Goal: Task Accomplishment & Management: Use online tool/utility

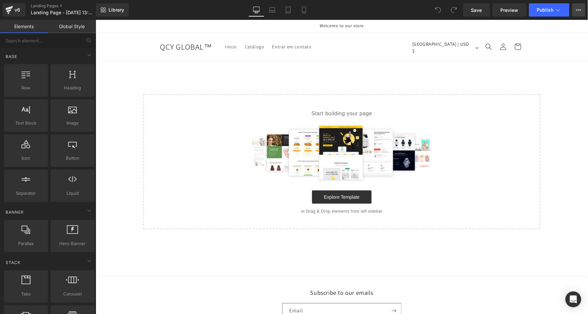
click at [579, 11] on icon at bounding box center [578, 9] width 5 height 5
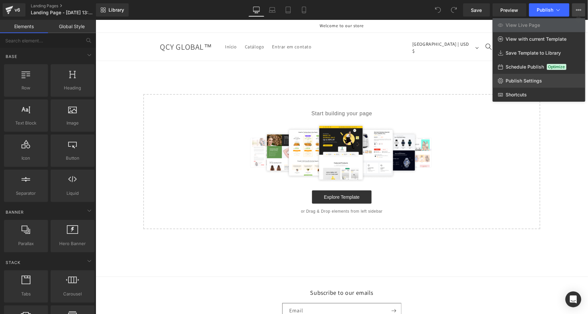
click at [516, 79] on span "Publish Settings" at bounding box center [524, 81] width 36 height 6
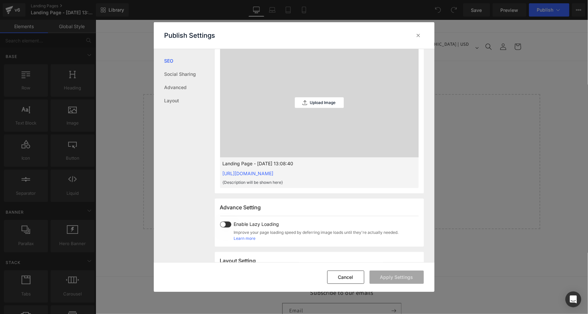
scroll to position [228, 0]
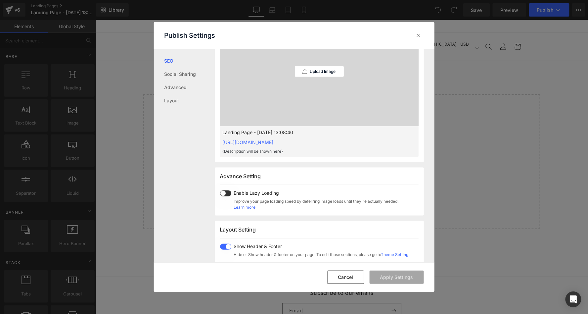
click at [223, 191] on span at bounding box center [225, 193] width 11 height 6
click at [225, 244] on span at bounding box center [225, 246] width 11 height 6
click at [397, 280] on button "Apply Settings" at bounding box center [396, 276] width 54 height 13
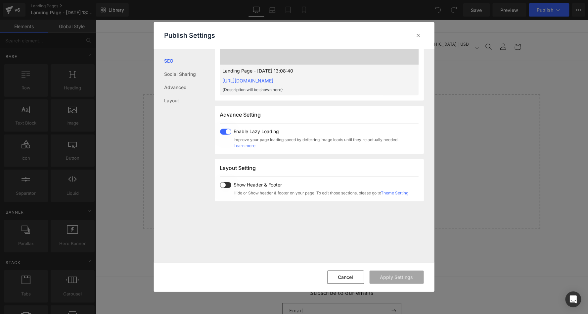
scroll to position [83, 0]
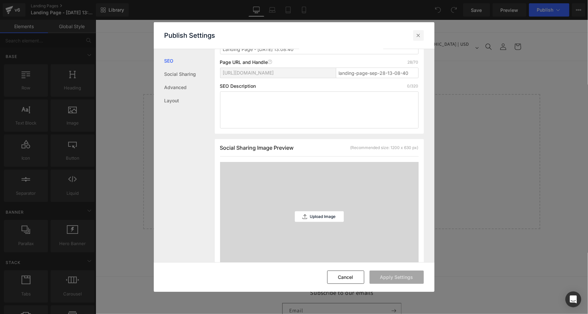
click at [418, 34] on icon at bounding box center [418, 35] width 7 height 7
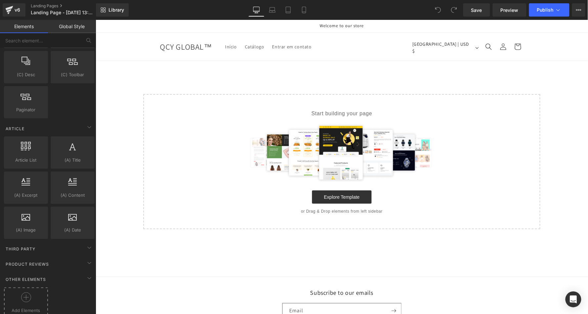
click at [23, 292] on icon at bounding box center [26, 297] width 10 height 10
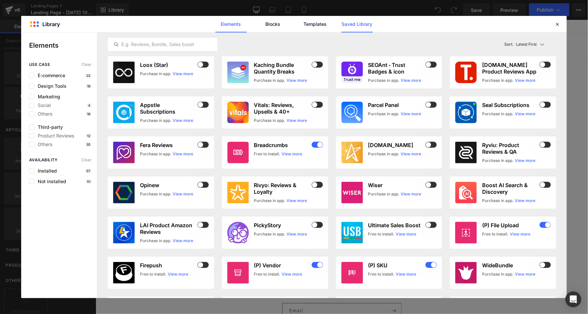
click at [362, 23] on link "Saved Library" at bounding box center [356, 24] width 31 height 17
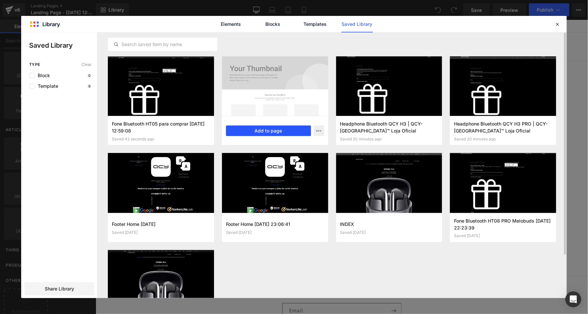
click at [266, 128] on button "Add to page" at bounding box center [268, 130] width 85 height 11
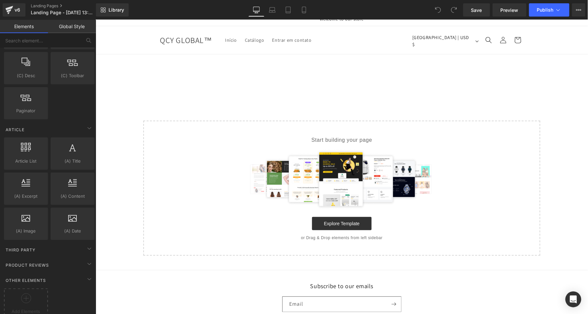
scroll to position [8, 0]
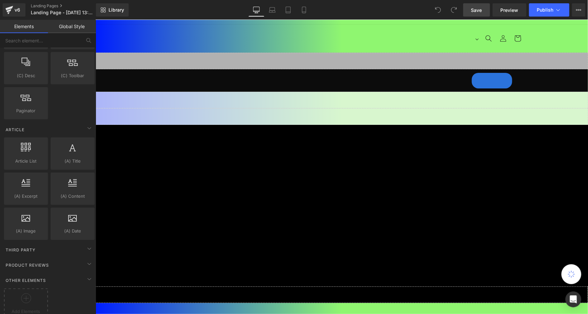
click at [479, 8] on span "Save" at bounding box center [476, 10] width 11 height 7
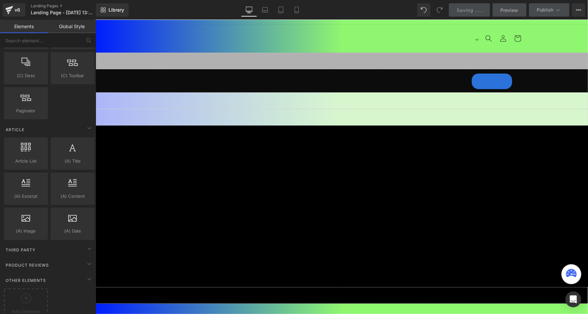
click at [484, 9] on link "Saving . . ." at bounding box center [469, 9] width 41 height 13
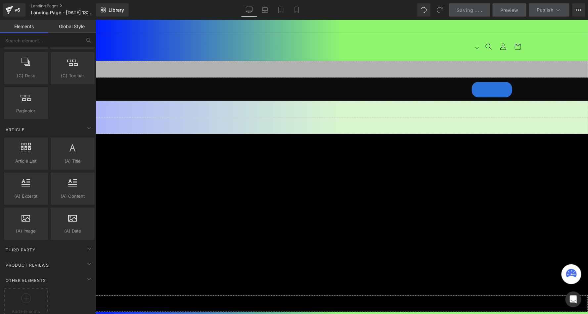
scroll to position [-3, 0]
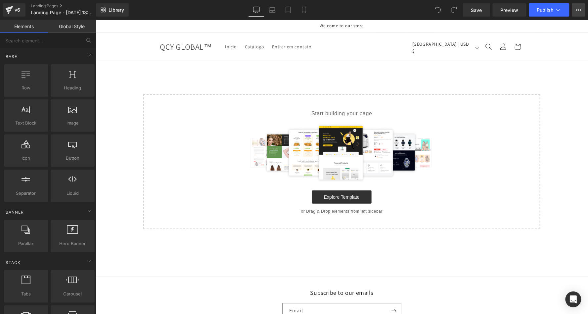
click at [578, 9] on icon at bounding box center [578, 9] width 5 height 5
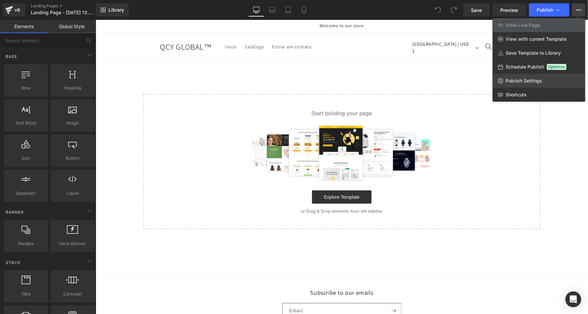
click at [514, 79] on span "Publish Settings" at bounding box center [524, 81] width 36 height 6
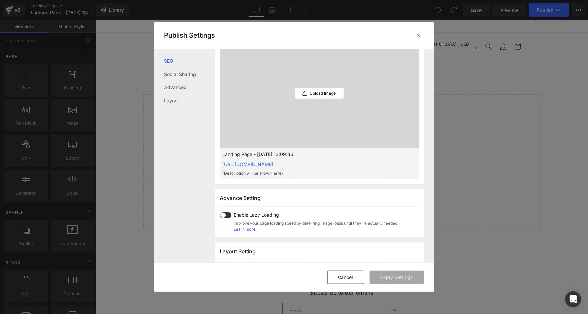
scroll to position [298, 0]
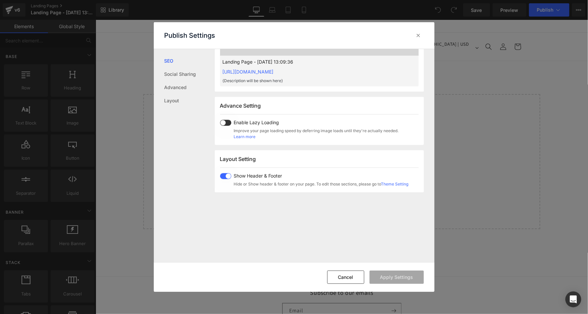
click at [224, 120] on span at bounding box center [225, 123] width 11 height 6
click at [224, 173] on span at bounding box center [225, 176] width 11 height 6
click at [394, 275] on button "Apply Settings" at bounding box center [396, 276] width 54 height 13
click at [420, 36] on icon at bounding box center [418, 35] width 7 height 7
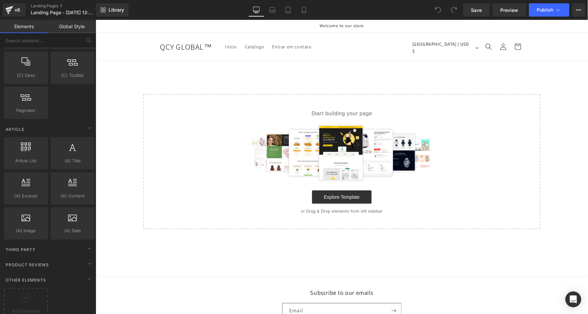
scroll to position [1181, 0]
click at [25, 293] on icon at bounding box center [26, 298] width 10 height 10
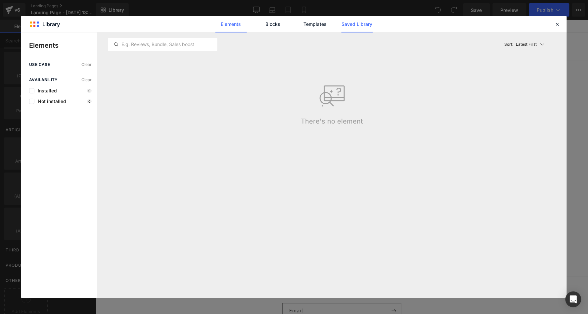
click at [368, 27] on link "Saved Library" at bounding box center [356, 24] width 31 height 17
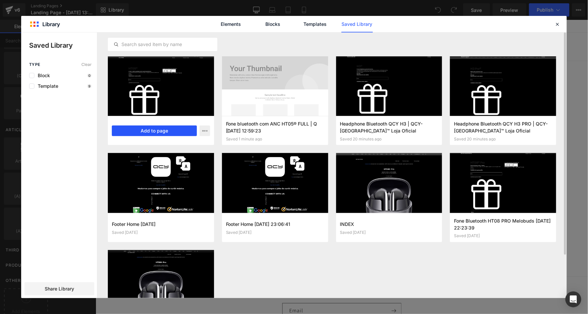
click at [169, 131] on button "Add to page" at bounding box center [154, 130] width 85 height 11
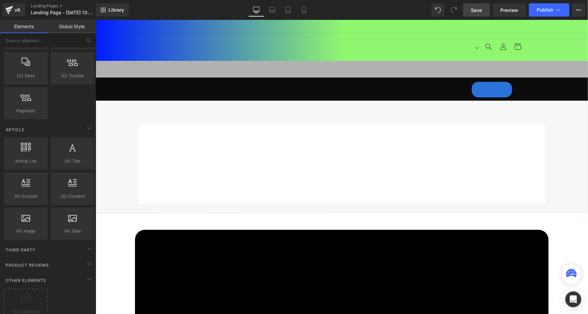
scroll to position [0, 0]
click at [484, 5] on link "Save" at bounding box center [476, 9] width 27 height 13
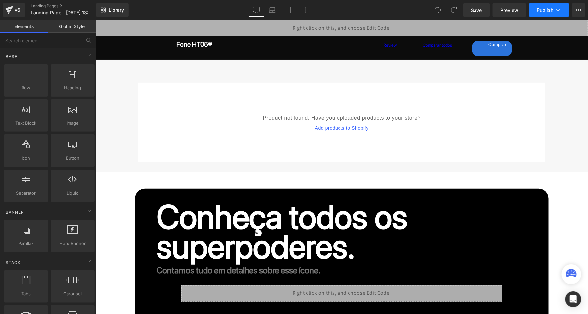
click at [551, 11] on span "Publish" at bounding box center [545, 9] width 17 height 5
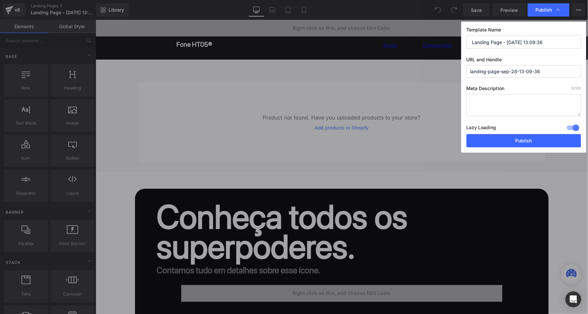
click at [499, 95] on textarea at bounding box center [523, 105] width 114 height 22
paste textarea "Compre o fone bluetooth com cancelamento de ruído ativo QCY HT05 na loja oficia…"
type textarea "Compre o fone bluetooth com cancelamento de ruído ativo QCY HT05 na loja oficia…"
click at [517, 72] on input "landing-page-sep-28-13-09-36" at bounding box center [523, 71] width 114 height 12
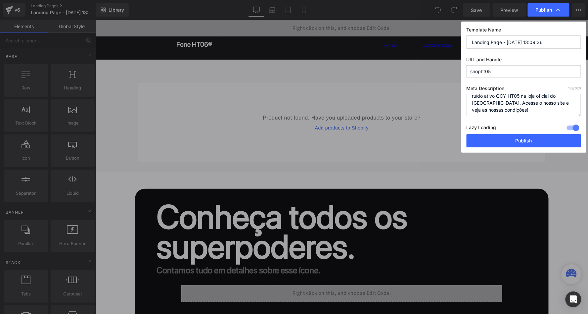
type input "shopht05"
click at [483, 49] on div "Template Name Landing Page - [DATE] 13:09:36 URL and Handle shopht05 Meta Descr…" at bounding box center [523, 87] width 125 height 131
click at [495, 38] on input "Landing Page - [DATE] 13:09:36" at bounding box center [523, 41] width 114 height 13
paste input "Fone Bluetooth HT05 para comprar | QCY-[GEOGRAPHIC_DATA] Loja Oficial"
click at [533, 42] on input "Fone Bluetooth HT05 para comprar | QCY-[GEOGRAPHIC_DATA] Loja Oficial" at bounding box center [523, 41] width 114 height 13
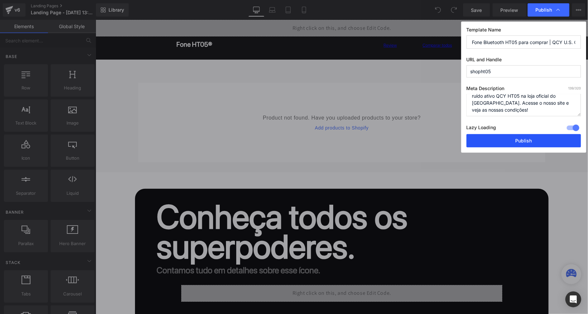
type input "Fone Bluetooth HT05 para comprar | QCY U.S. Official Store"
click at [513, 140] on button "Publish" at bounding box center [523, 140] width 114 height 13
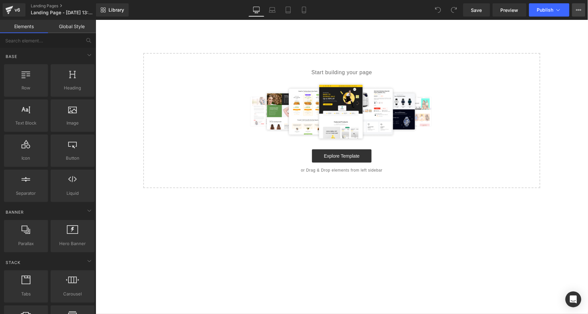
click at [580, 9] on icon at bounding box center [578, 9] width 5 height 5
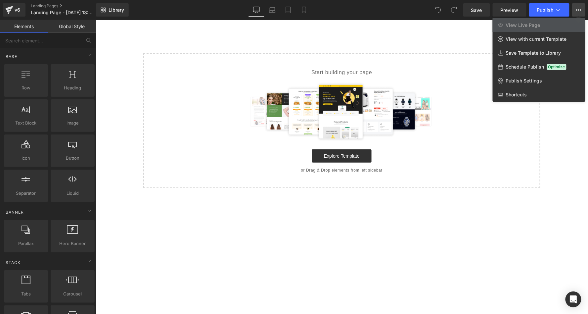
click at [350, 56] on div at bounding box center [342, 167] width 492 height 294
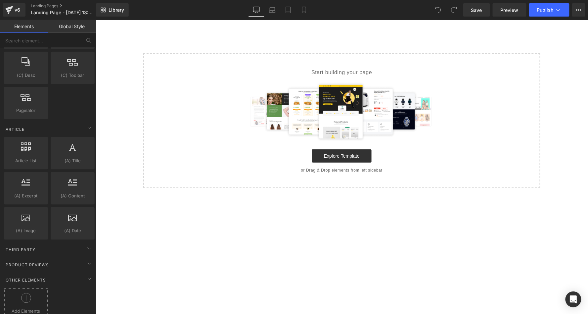
click at [19, 294] on div at bounding box center [26, 300] width 41 height 15
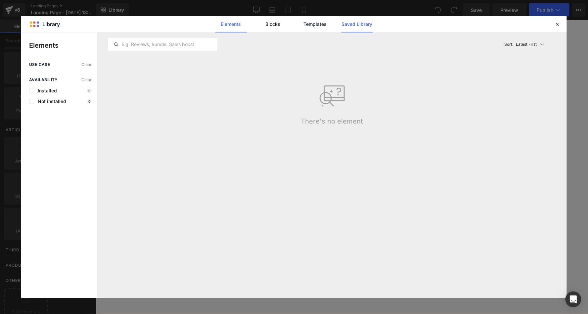
click at [357, 21] on link "Saved Library" at bounding box center [356, 24] width 31 height 17
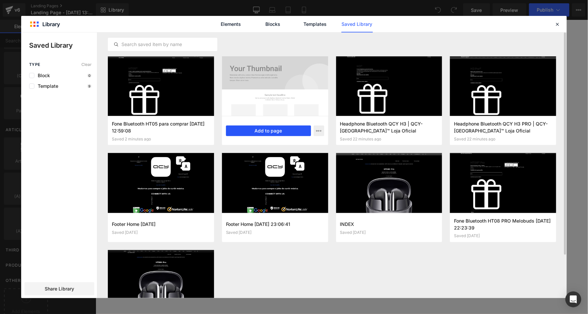
click at [281, 131] on button "Add to page" at bounding box center [268, 130] width 85 height 11
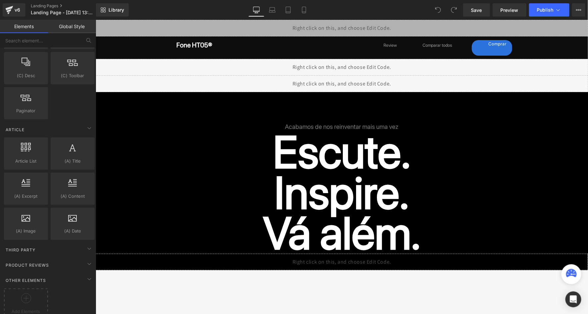
scroll to position [0, 0]
click at [480, 9] on span "Save" at bounding box center [476, 10] width 11 height 7
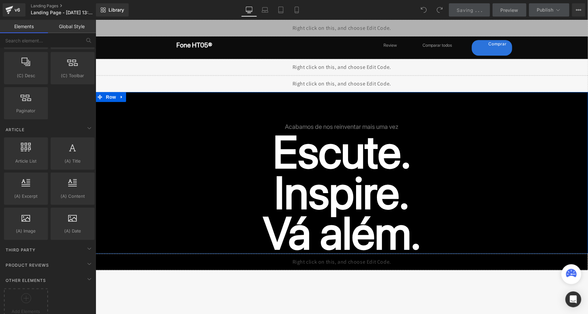
click at [449, 146] on h2 "Escute." at bounding box center [341, 151] width 492 height 40
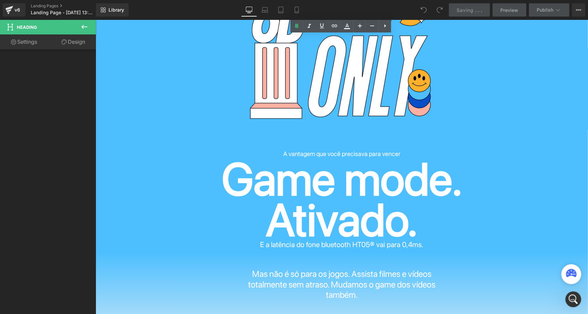
scroll to position [3975, 0]
